Goal: Information Seeking & Learning: Learn about a topic

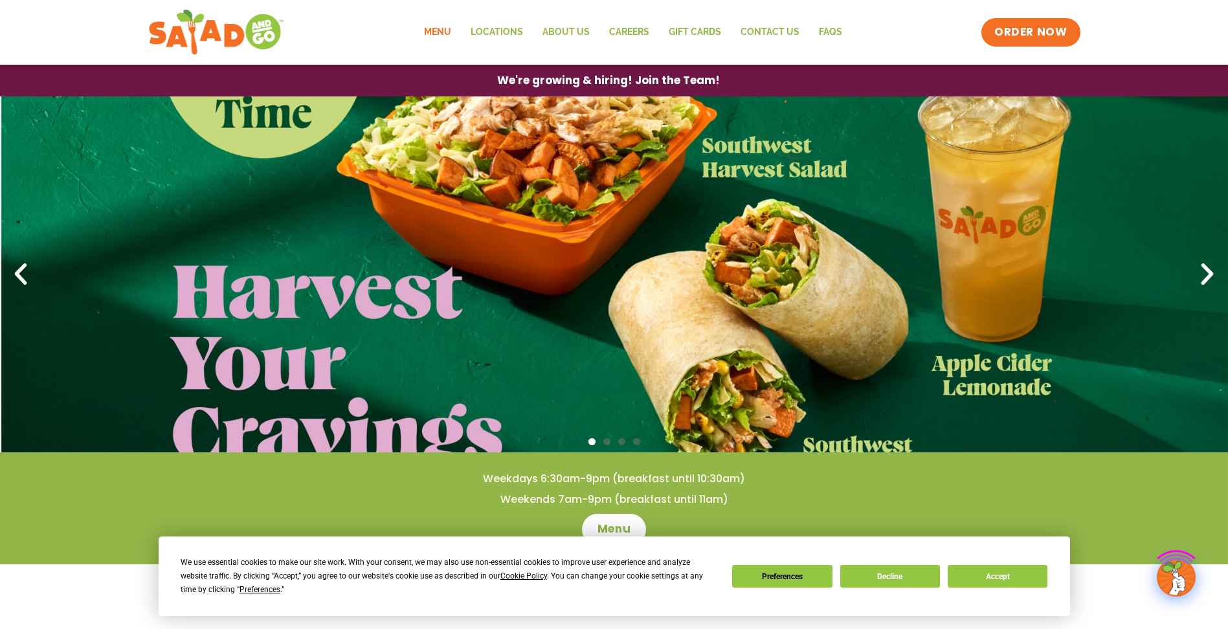
click at [438, 30] on link "Menu" at bounding box center [437, 32] width 47 height 30
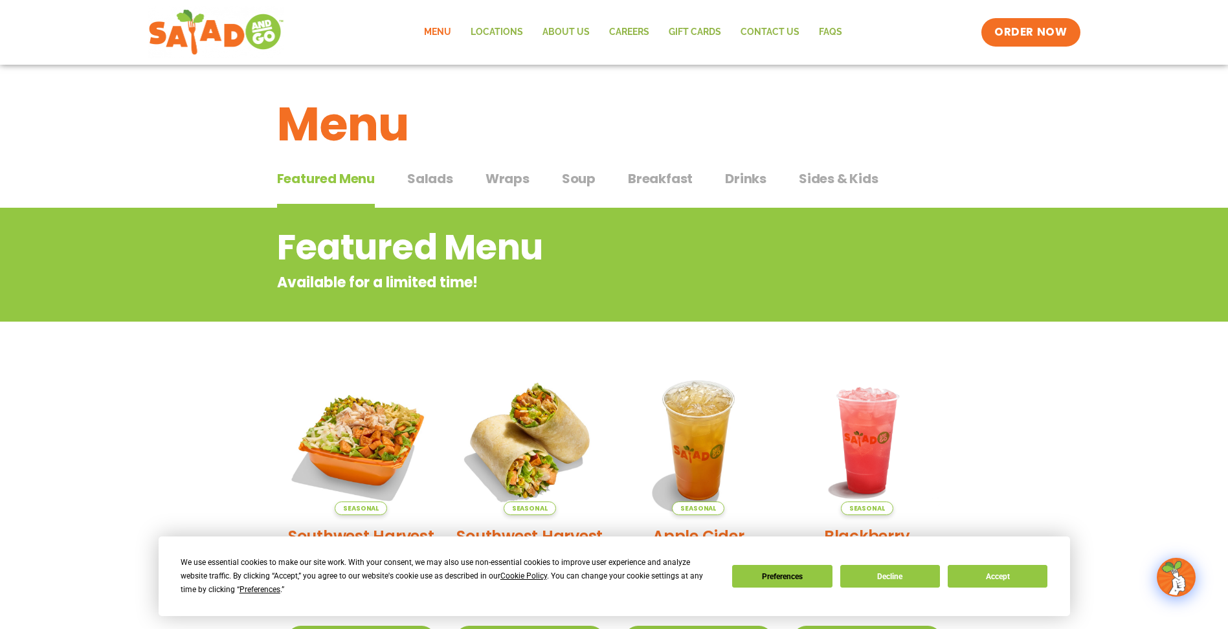
click at [514, 178] on span "Wraps" at bounding box center [508, 178] width 44 height 19
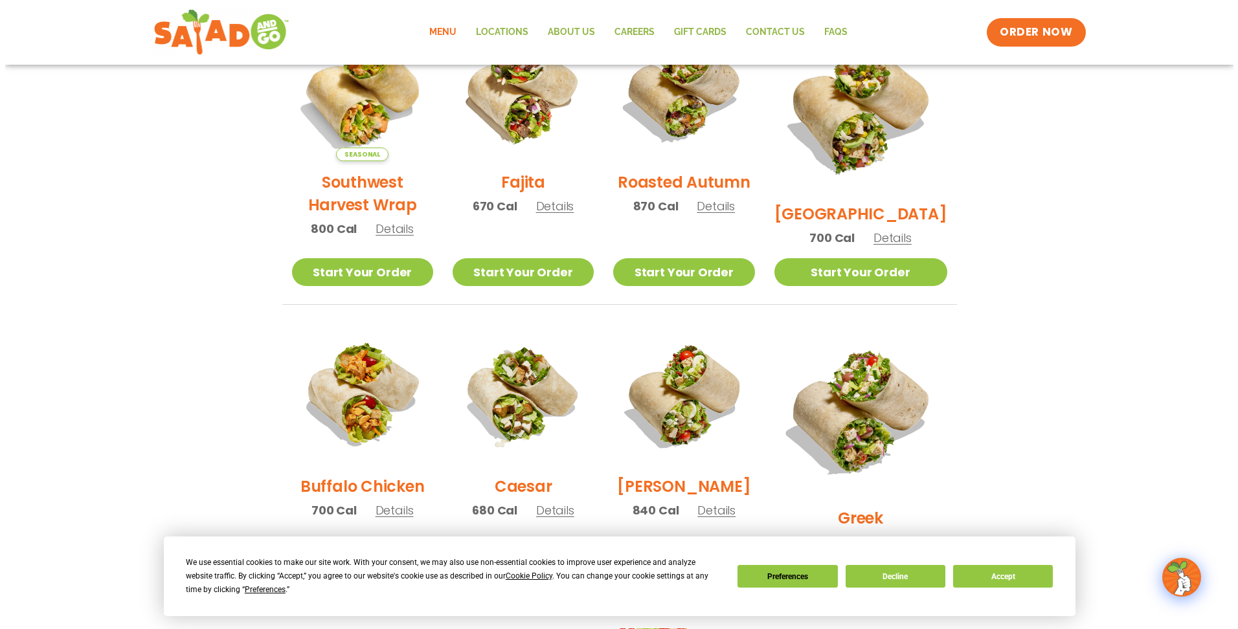
scroll to position [453, 0]
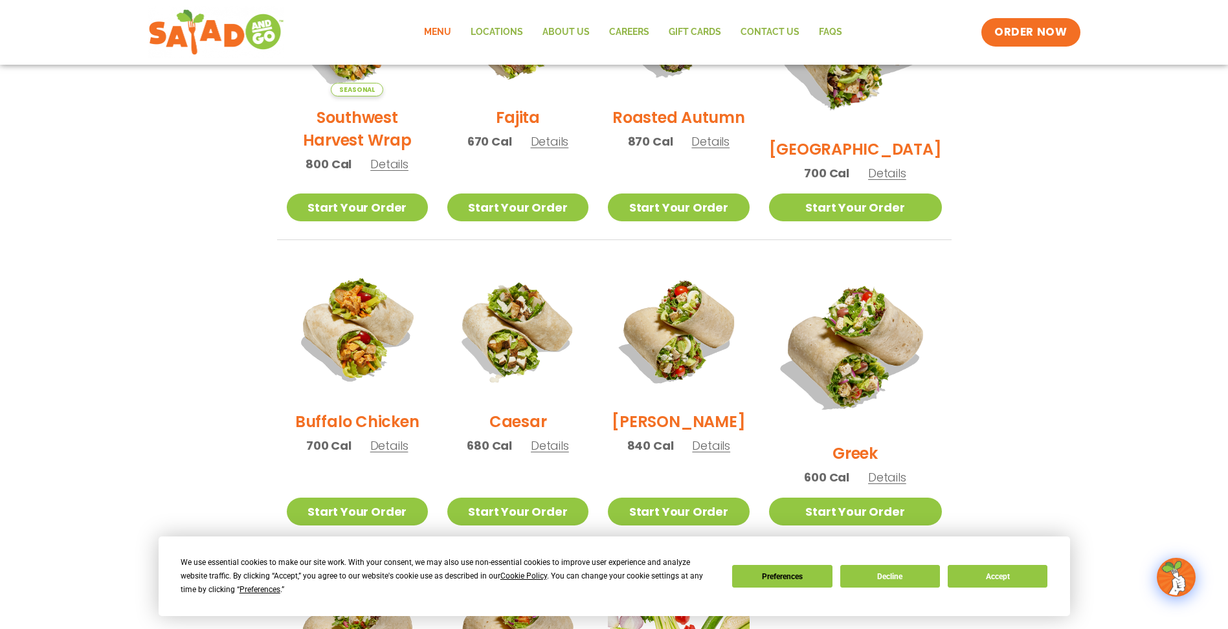
click at [725, 450] on span "Details" at bounding box center [711, 446] width 38 height 16
